Goal: Use online tool/utility: Use online tool/utility

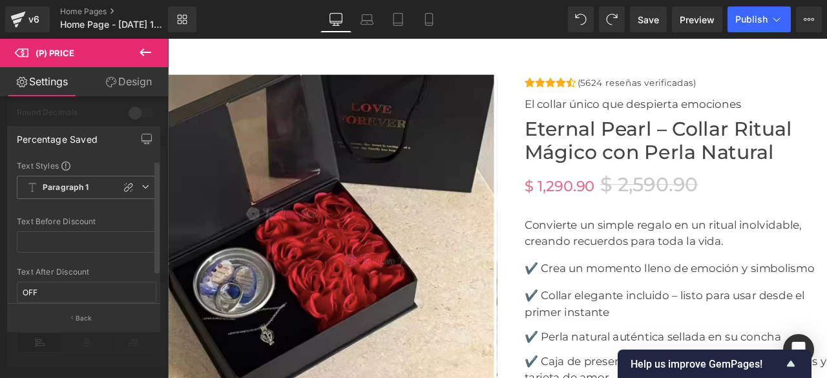
scroll to position [34, 0]
click at [142, 56] on icon at bounding box center [146, 53] width 16 height 16
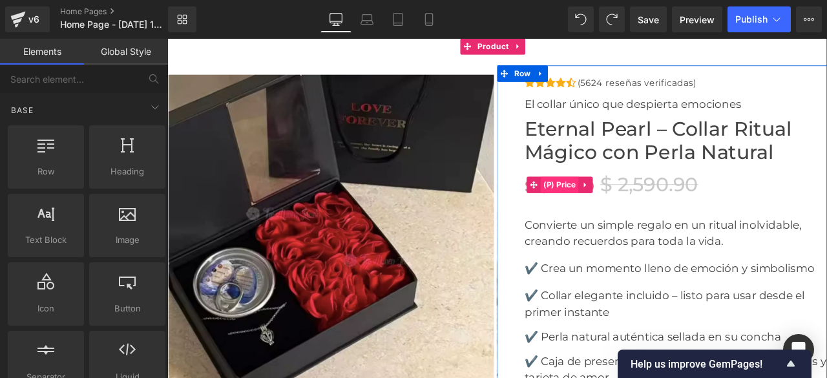
click at [627, 209] on span "(P) Price" at bounding box center [632, 211] width 45 height 19
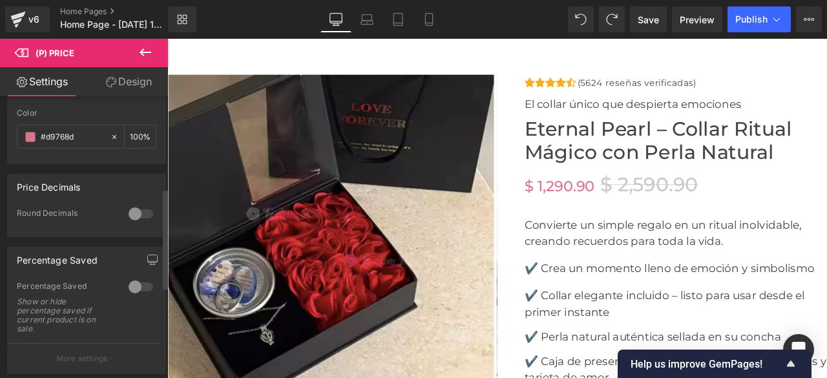
scroll to position [323, 0]
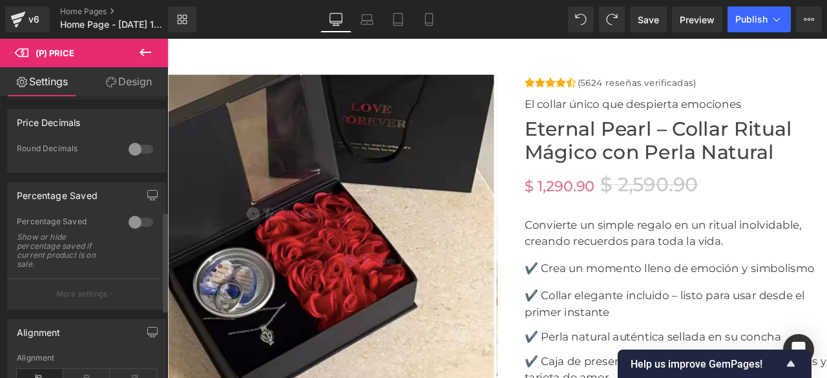
click at [144, 219] on div at bounding box center [140, 222] width 31 height 21
click at [127, 222] on div at bounding box center [140, 222] width 31 height 21
click at [142, 151] on div at bounding box center [140, 149] width 31 height 21
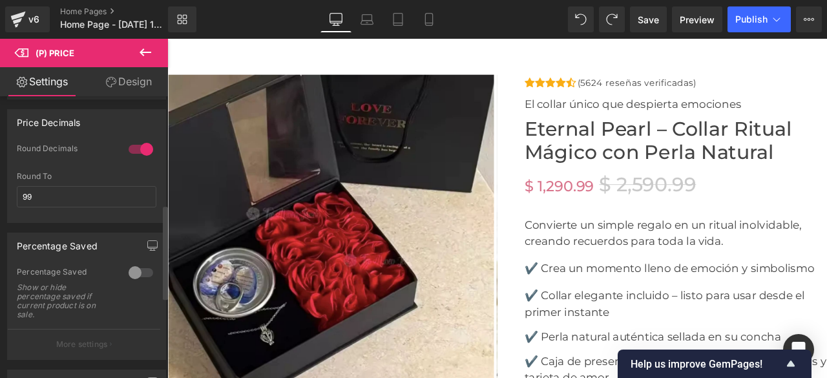
click at [125, 149] on div at bounding box center [140, 149] width 31 height 21
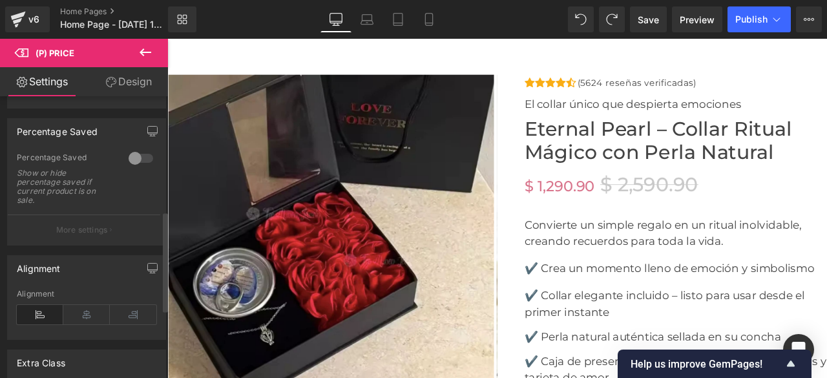
scroll to position [323, 0]
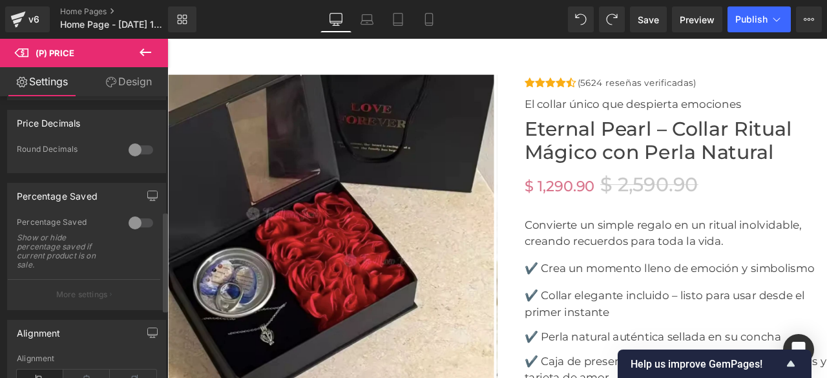
click at [136, 217] on div at bounding box center [140, 223] width 31 height 21
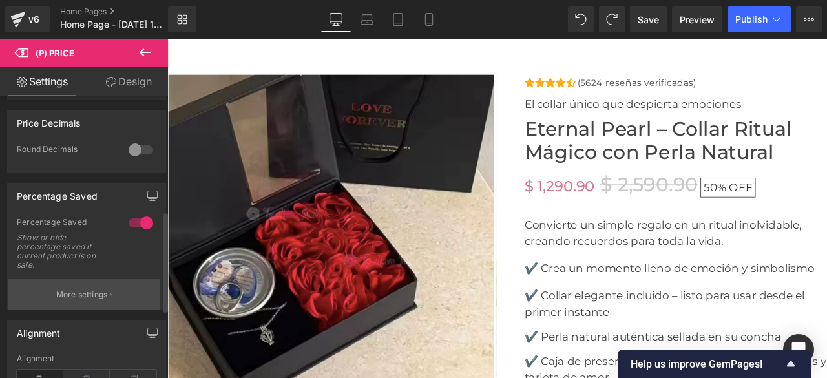
click at [105, 289] on p "More settings" at bounding box center [82, 295] width 52 height 12
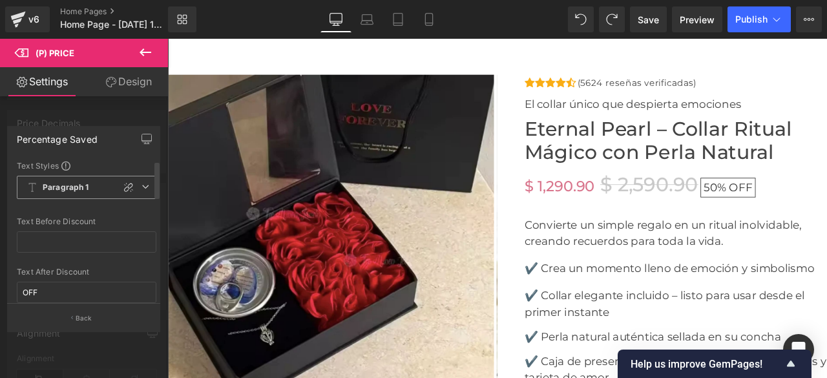
scroll to position [65, 0]
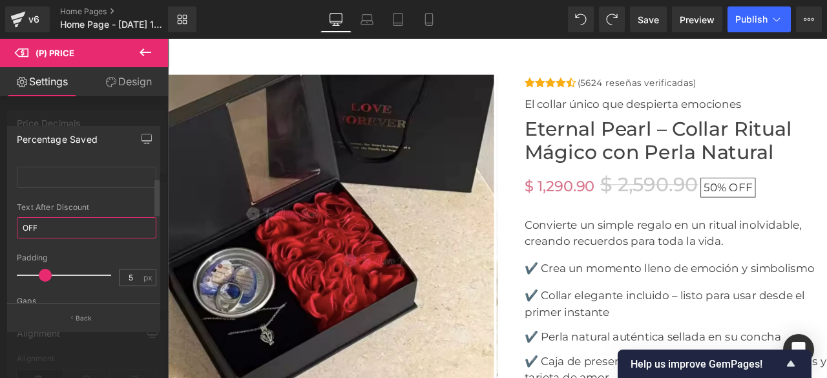
click at [54, 226] on input "OFF" at bounding box center [87, 227] width 140 height 21
type input "O"
type input "5"
click at [47, 277] on span at bounding box center [45, 275] width 13 height 13
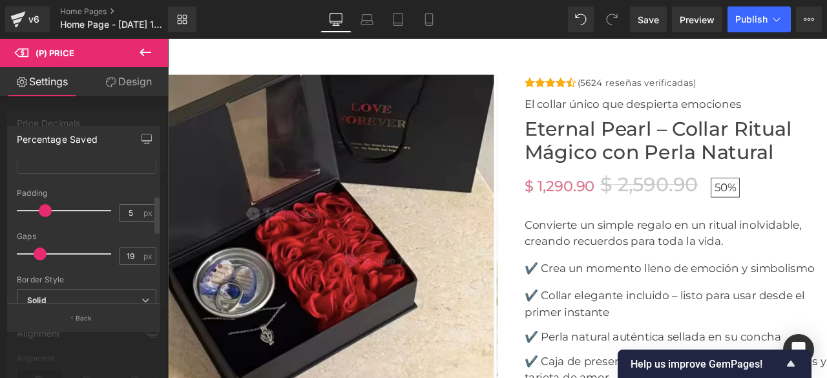
type input "20"
drag, startPoint x: 22, startPoint y: 253, endPoint x: 39, endPoint y: 253, distance: 16.8
click at [39, 253] on span at bounding box center [40, 254] width 13 height 13
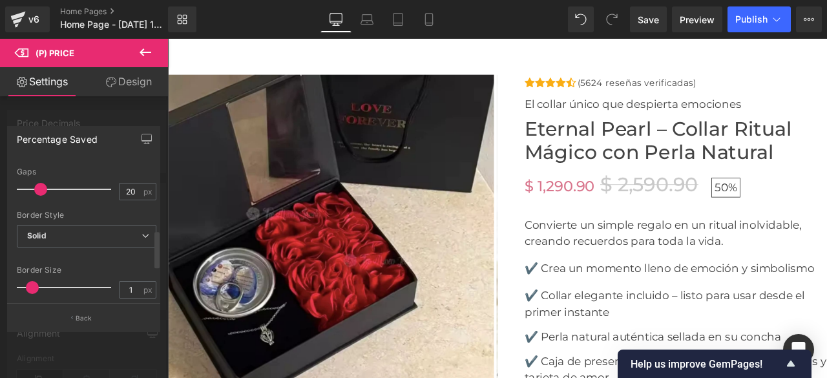
scroll to position [259, 0]
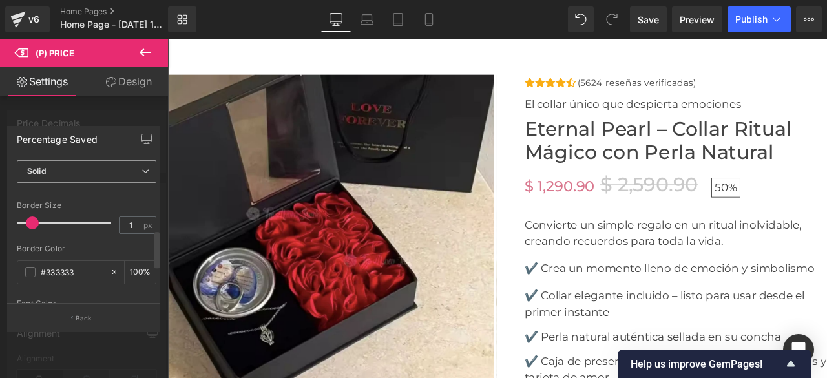
click at [120, 171] on span "Solid" at bounding box center [87, 171] width 140 height 23
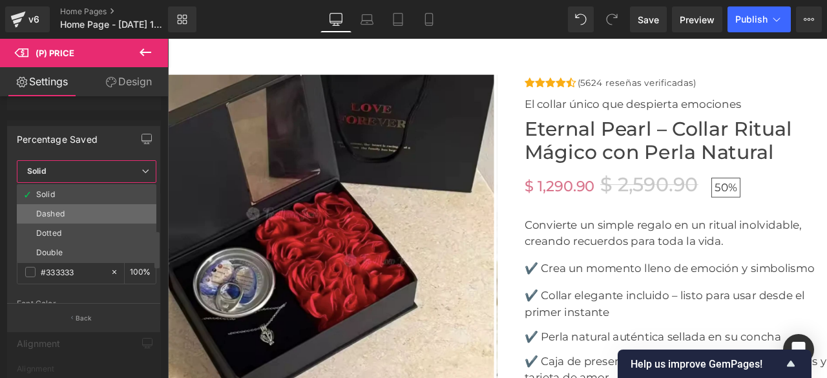
click at [74, 209] on li "Dashed" at bounding box center [87, 213] width 140 height 19
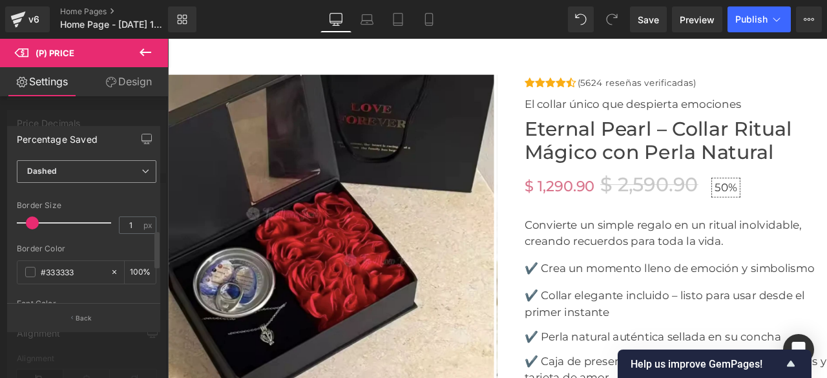
click at [82, 173] on span "Dashed" at bounding box center [87, 171] width 140 height 23
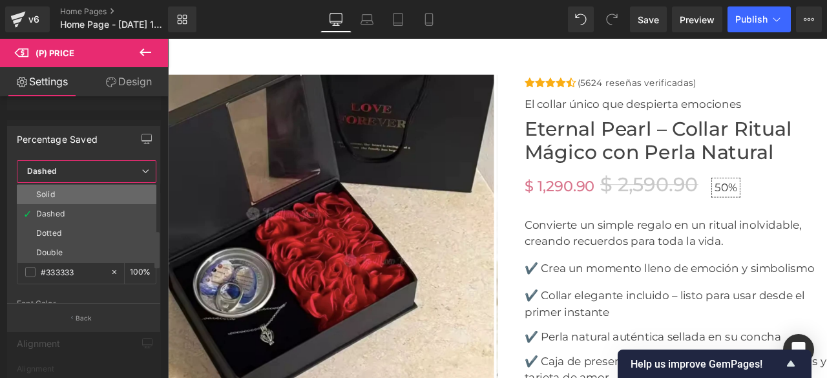
click at [68, 195] on li "Solid" at bounding box center [87, 194] width 140 height 19
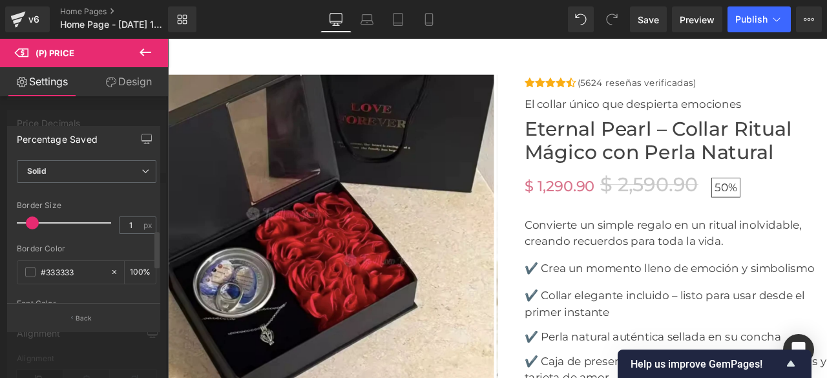
scroll to position [194, 0]
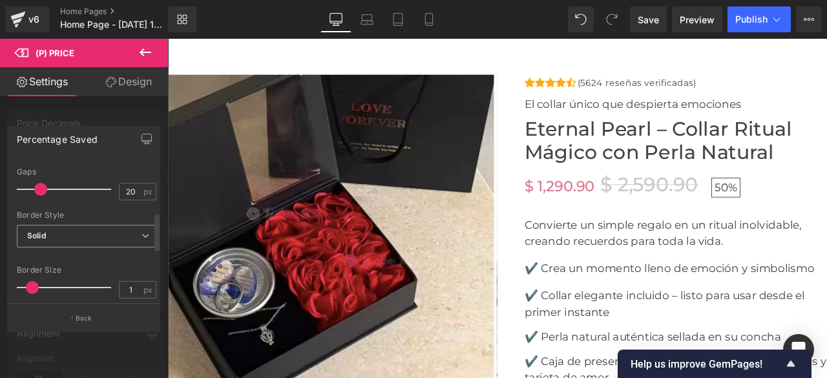
click at [93, 238] on span "Solid" at bounding box center [87, 236] width 140 height 23
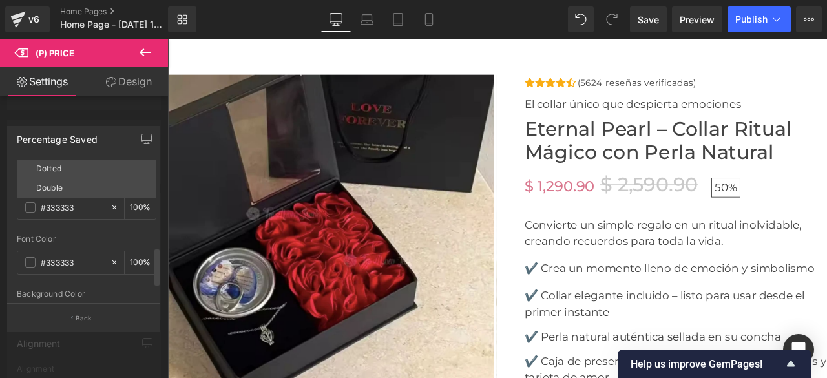
scroll to position [259, 0]
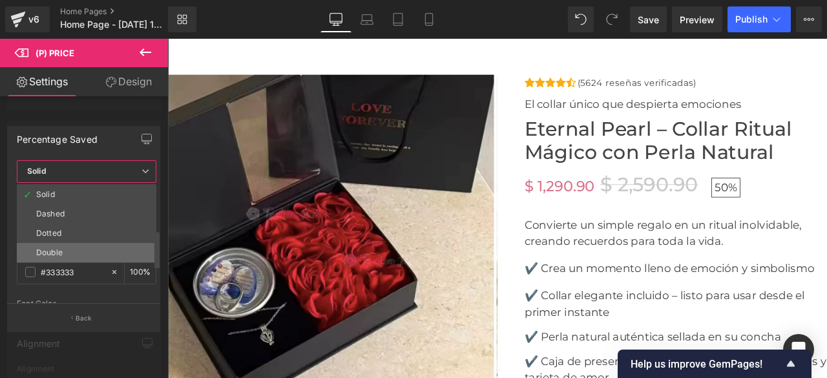
click at [72, 246] on li "Double" at bounding box center [87, 252] width 140 height 19
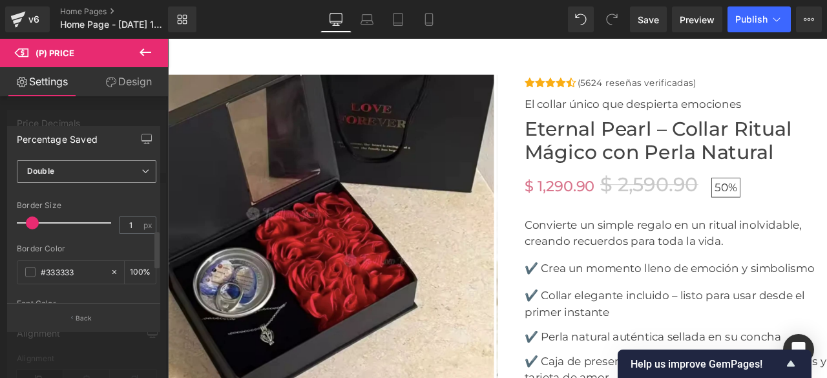
click at [71, 170] on span "Double" at bounding box center [87, 171] width 140 height 23
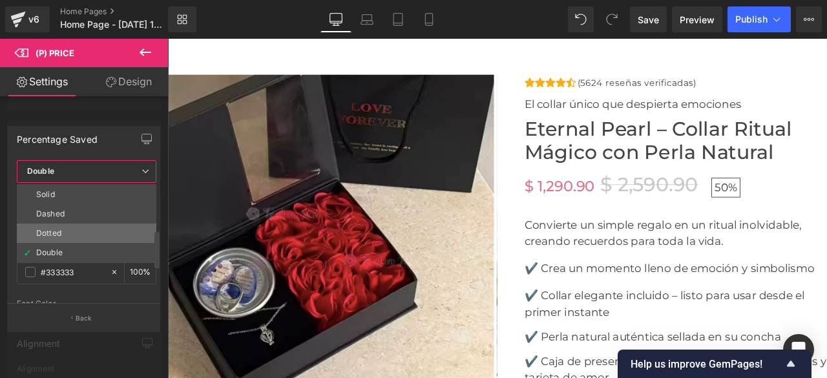
click at [57, 229] on div "Dotted" at bounding box center [48, 233] width 25 height 9
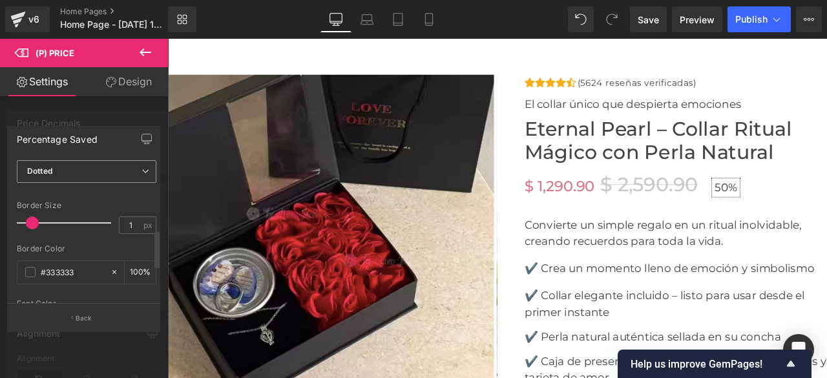
click at [76, 167] on span "Dotted" at bounding box center [87, 171] width 140 height 23
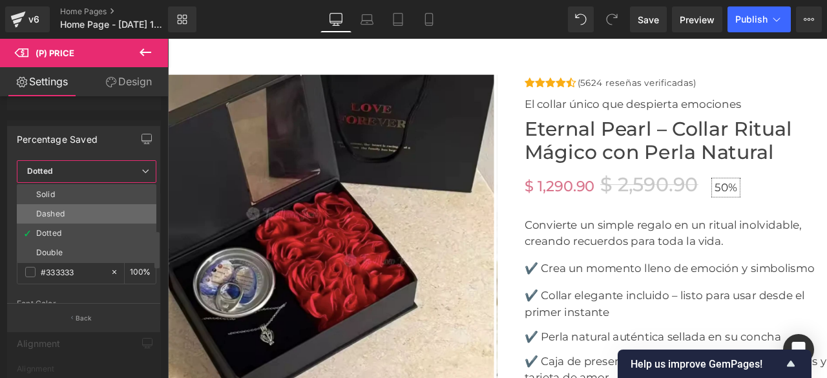
click at [67, 209] on li "Dashed" at bounding box center [87, 213] width 140 height 19
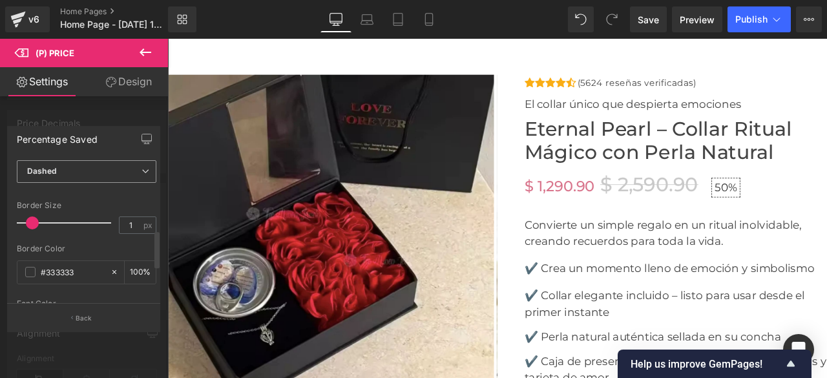
click at [80, 172] on span "Dashed" at bounding box center [87, 171] width 140 height 23
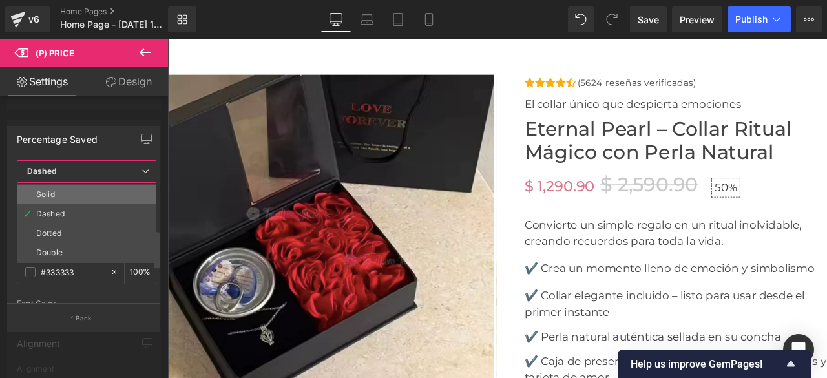
click at [72, 192] on li "Solid" at bounding box center [87, 194] width 140 height 19
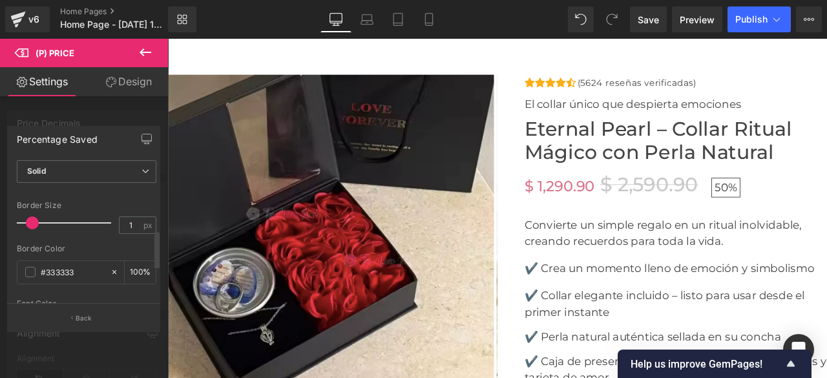
type input "0"
drag, startPoint x: 32, startPoint y: 224, endPoint x: 3, endPoint y: 224, distance: 29.1
click at [3, 224] on div "Percentage Saved Text Styles Custom HEADING Heading 1 Heading 2 Heading 3 Headi…" at bounding box center [84, 223] width 168 height 215
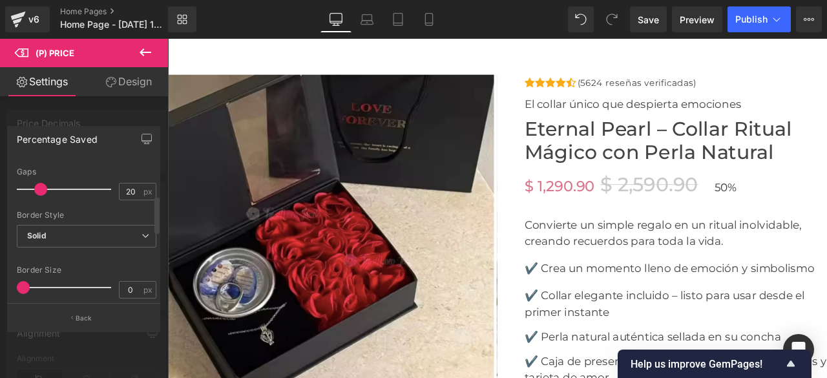
scroll to position [129, 0]
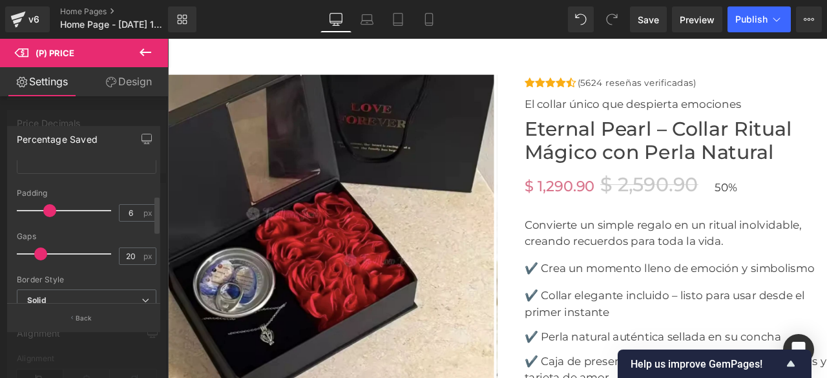
type input "5"
click at [45, 207] on span at bounding box center [45, 210] width 13 height 13
type input "17"
click at [37, 254] on span at bounding box center [38, 254] width 13 height 13
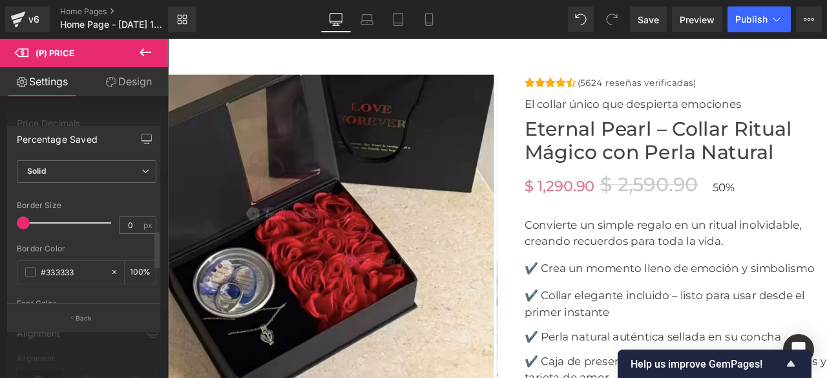
scroll to position [194, 0]
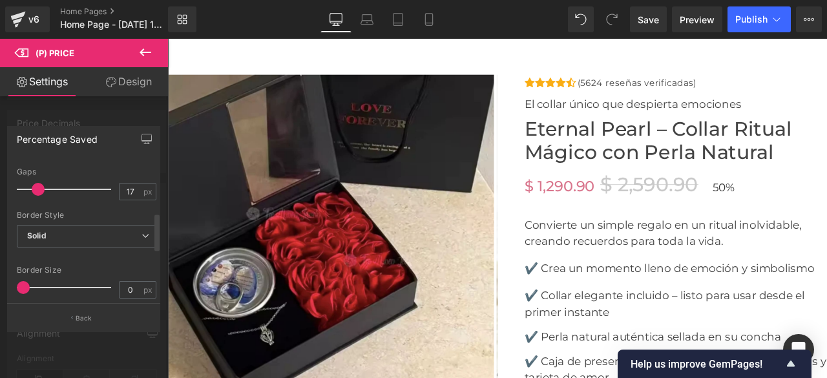
click at [101, 233] on span "Solid" at bounding box center [87, 236] width 140 height 23
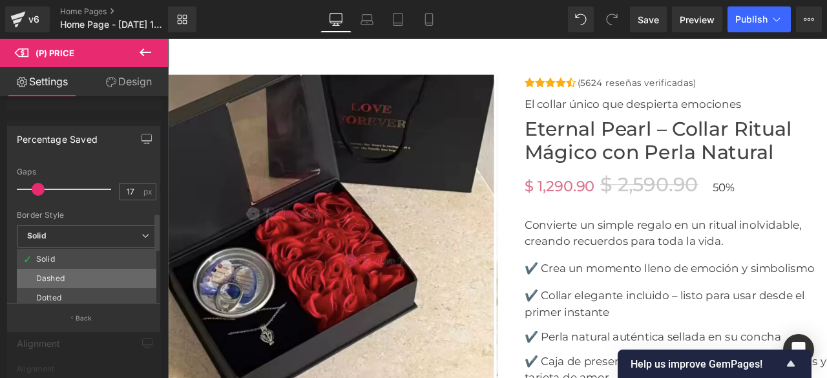
click at [92, 277] on li "Dashed" at bounding box center [87, 278] width 140 height 19
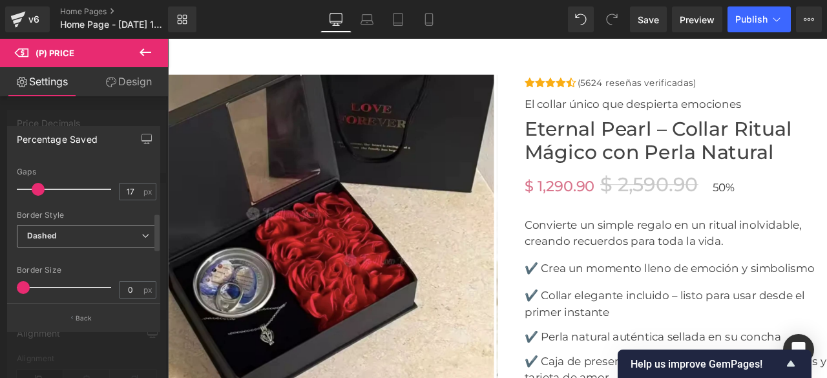
click at [89, 237] on span "Dashed" at bounding box center [87, 236] width 140 height 23
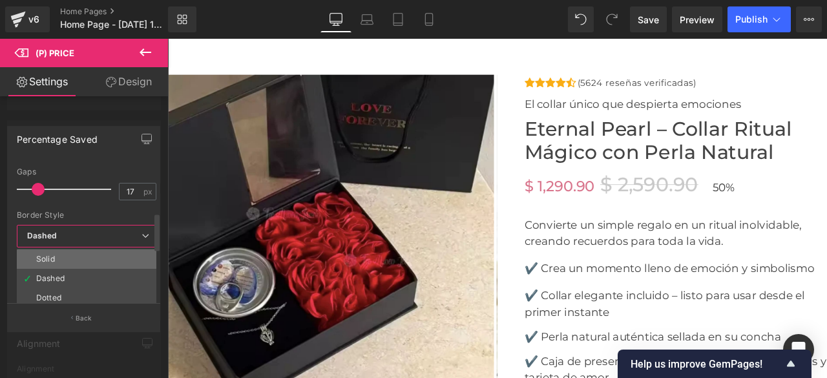
click at [88, 259] on li "Solid" at bounding box center [87, 258] width 140 height 19
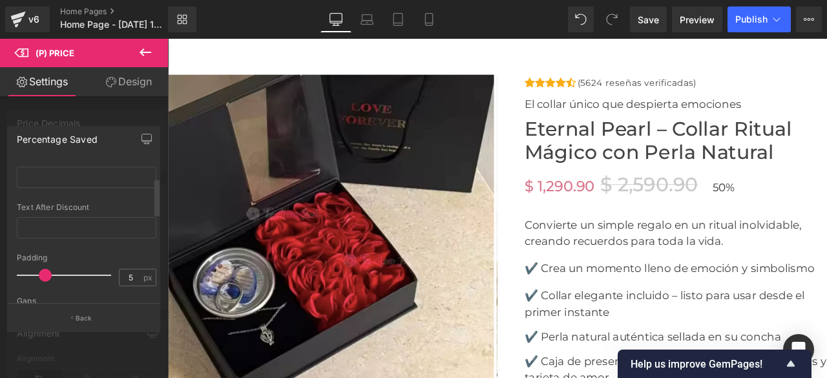
scroll to position [0, 0]
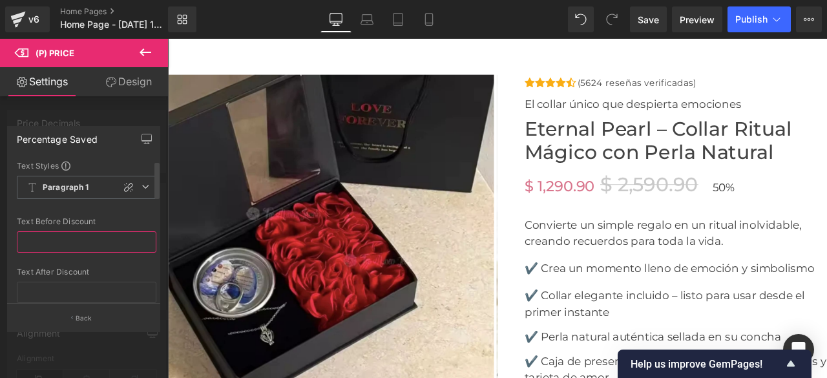
click at [90, 246] on input "text" at bounding box center [87, 241] width 140 height 21
type input "6"
type input "-"
click at [142, 186] on icon at bounding box center [146, 187] width 8 height 8
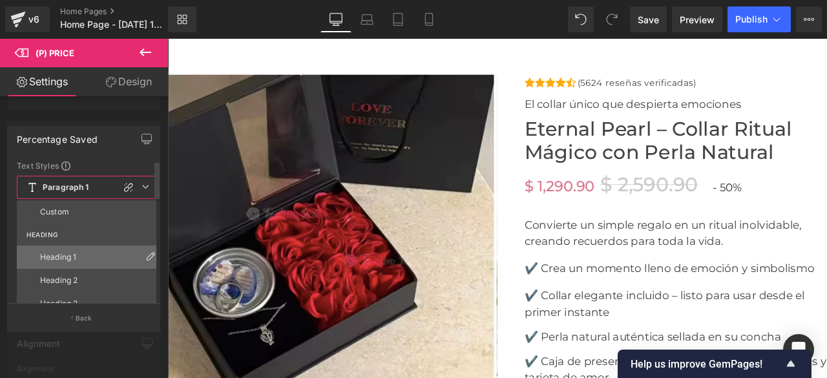
click at [100, 255] on li "Heading 1" at bounding box center [89, 257] width 145 height 23
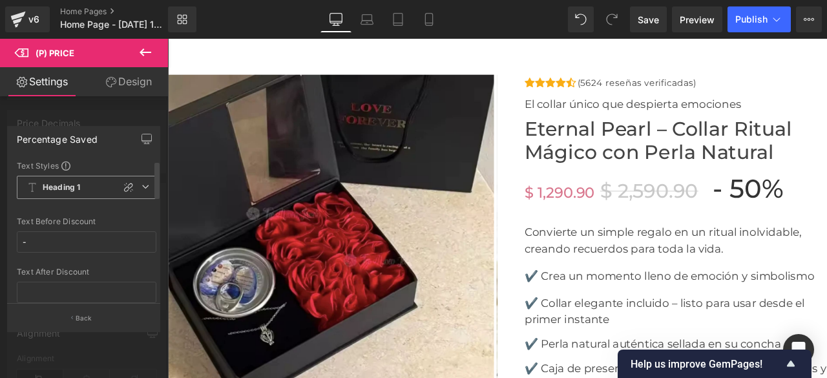
click at [142, 188] on icon at bounding box center [146, 187] width 8 height 8
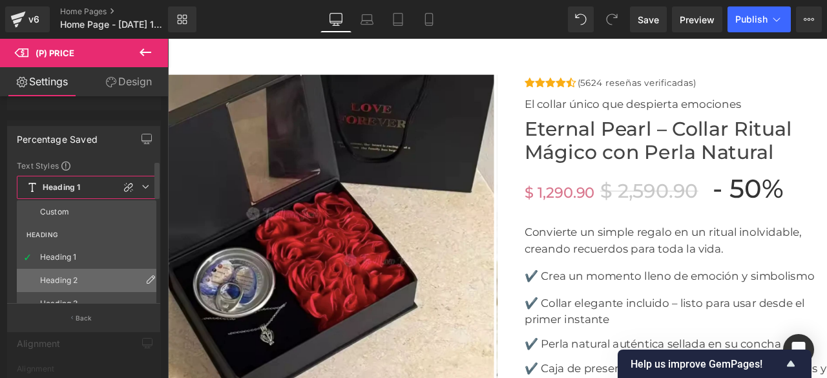
click at [87, 280] on li "Heading 2" at bounding box center [89, 280] width 145 height 23
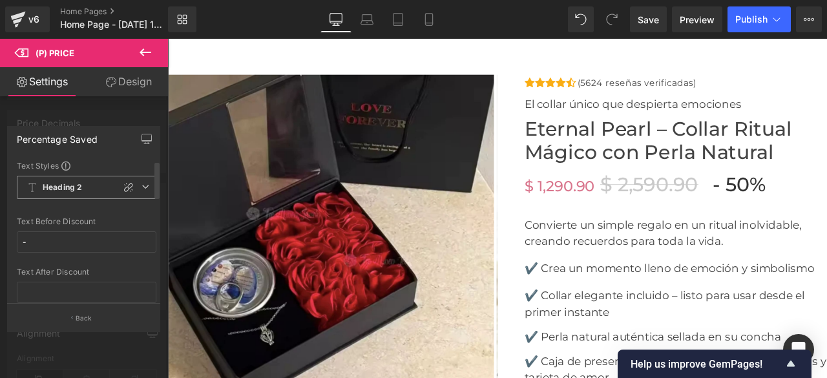
click at [143, 189] on icon at bounding box center [146, 187] width 8 height 8
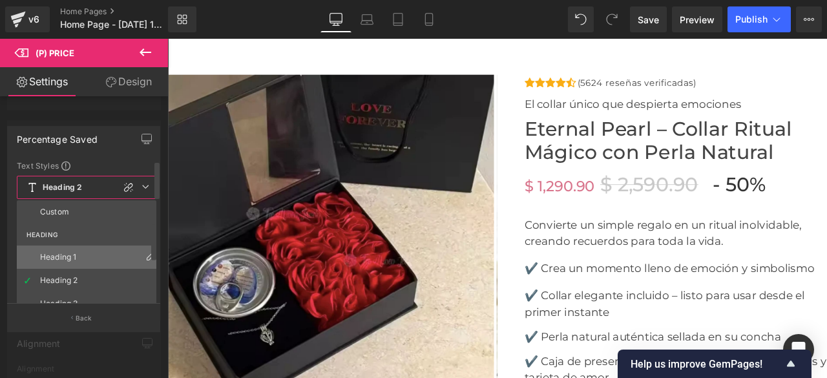
scroll to position [65, 0]
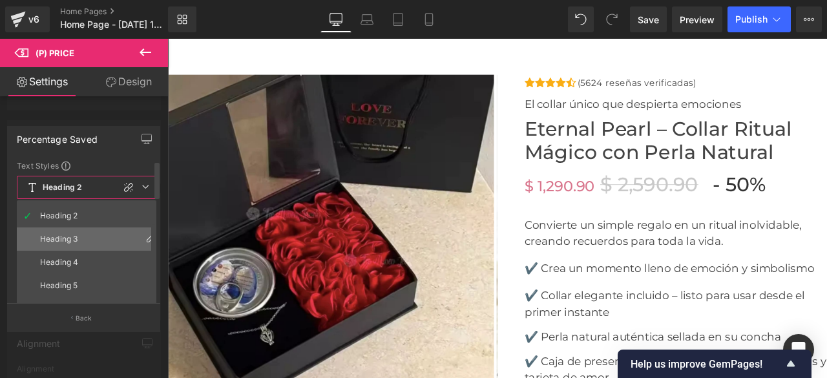
click at [65, 244] on li "Heading 3" at bounding box center [89, 239] width 145 height 23
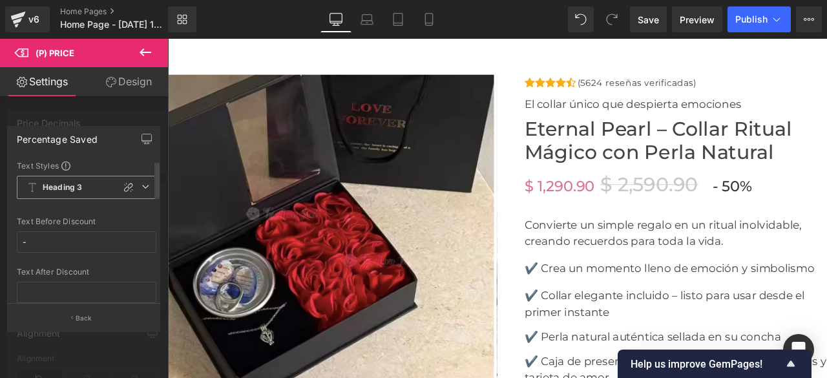
click at [142, 187] on icon at bounding box center [146, 187] width 8 height 8
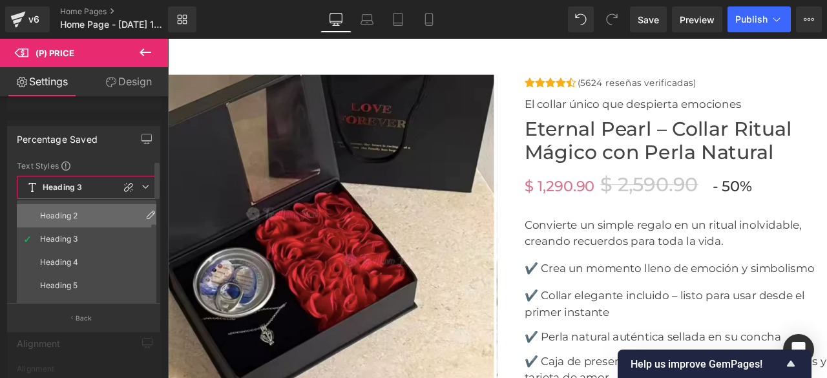
click at [68, 220] on li "Heading 2" at bounding box center [89, 215] width 145 height 23
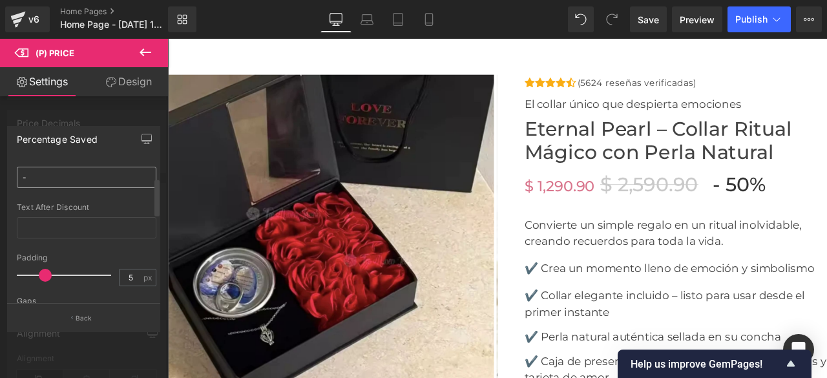
scroll to position [0, 0]
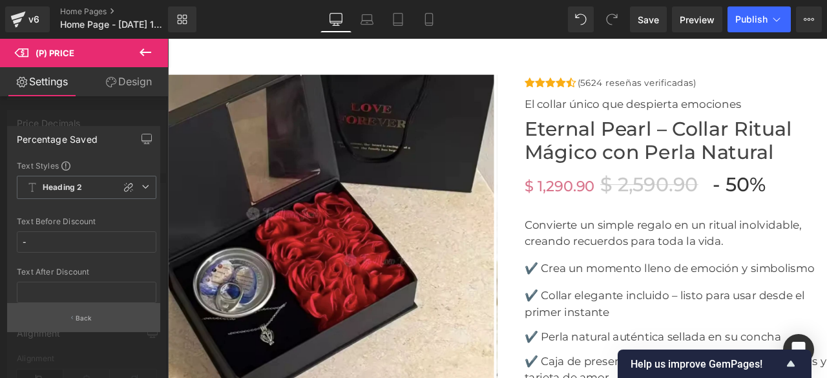
click at [76, 322] on p "Back" at bounding box center [84, 318] width 17 height 10
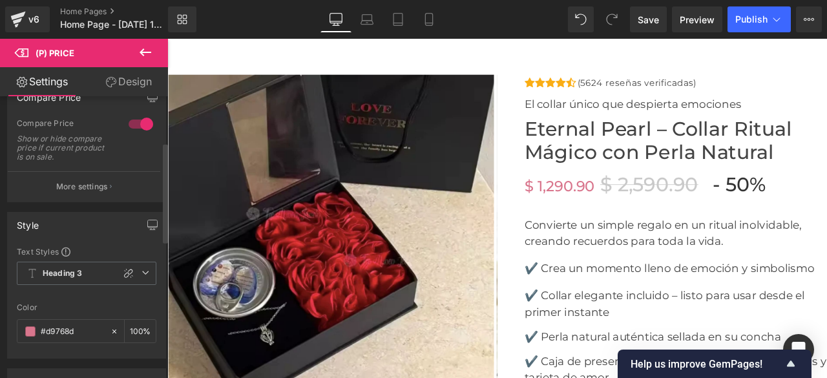
scroll to position [129, 0]
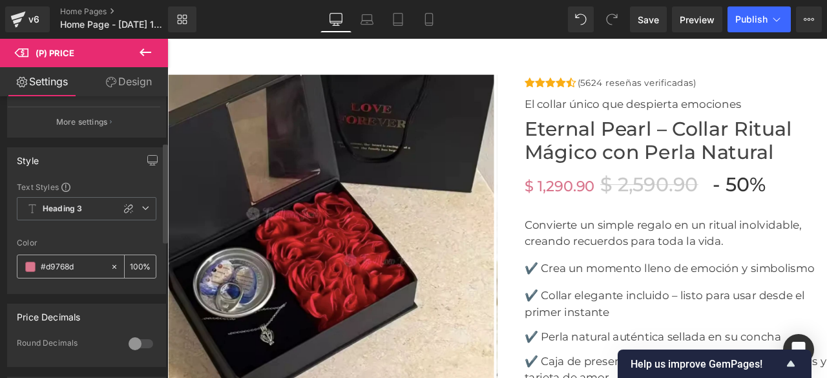
drag, startPoint x: 78, startPoint y: 267, endPoint x: 38, endPoint y: 265, distance: 40.1
click at [38, 265] on div "#d9768d" at bounding box center [63, 266] width 92 height 23
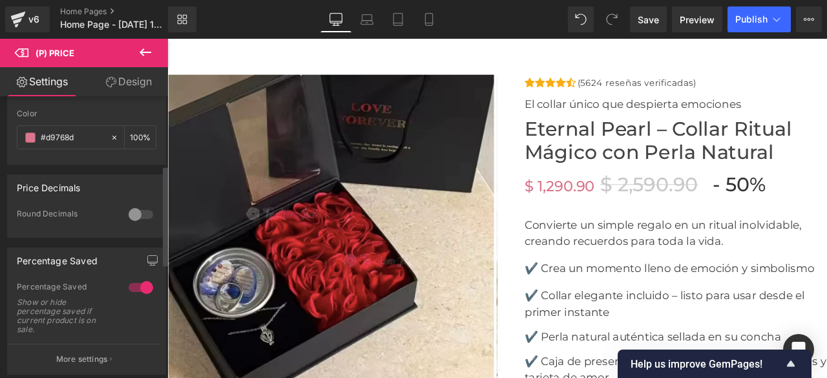
scroll to position [387, 0]
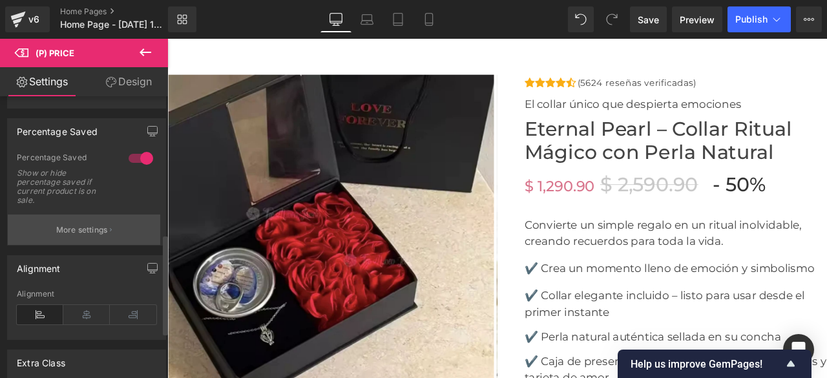
click at [80, 235] on button "More settings" at bounding box center [84, 230] width 153 height 30
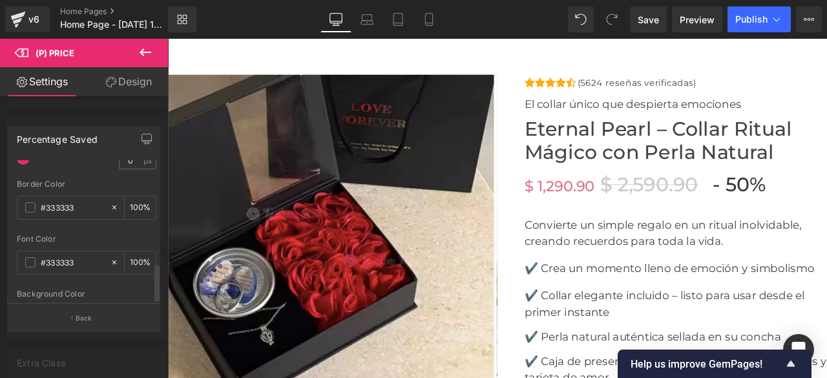
scroll to position [382, 0]
click at [110, 204] on icon at bounding box center [114, 208] width 9 height 9
type input "none"
type input "0"
click at [74, 202] on input "none" at bounding box center [72, 209] width 63 height 14
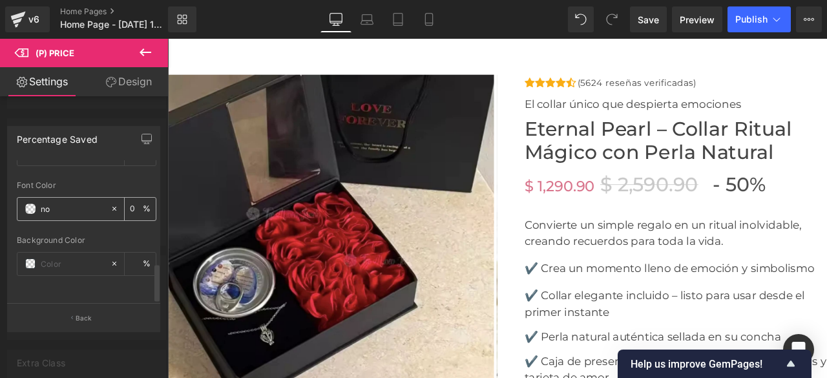
type input "n"
paste input "#d9768d"
type input "#d9768d"
type input "100"
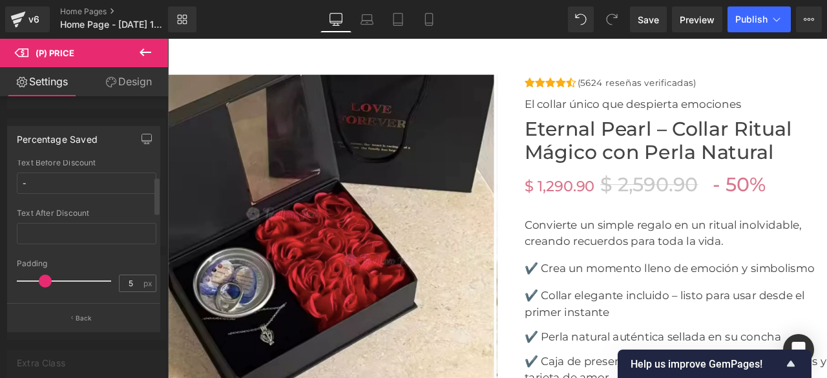
scroll to position [0, 0]
type input "#d9768d"
click at [145, 189] on span "Heading 2" at bounding box center [87, 187] width 140 height 23
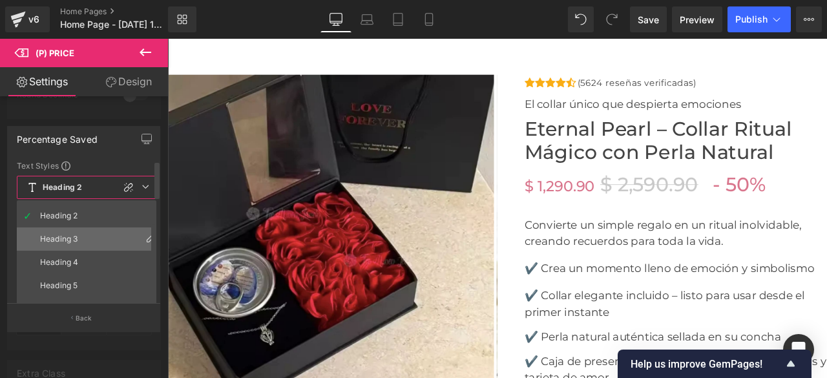
click at [87, 240] on li "Heading 3" at bounding box center [89, 239] width 145 height 23
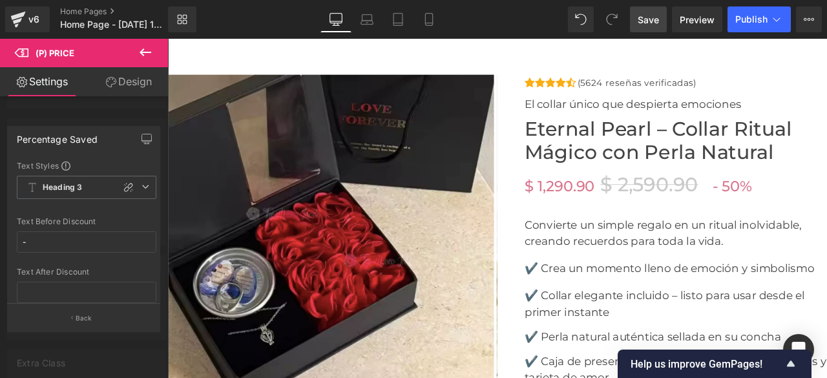
drag, startPoint x: 648, startPoint y: 21, endPoint x: 690, endPoint y: 281, distance: 262.6
click at [648, 21] on span "Save" at bounding box center [648, 20] width 21 height 14
click at [698, 23] on span "Preview" at bounding box center [697, 20] width 35 height 14
